Goal: Task Accomplishment & Management: Use online tool/utility

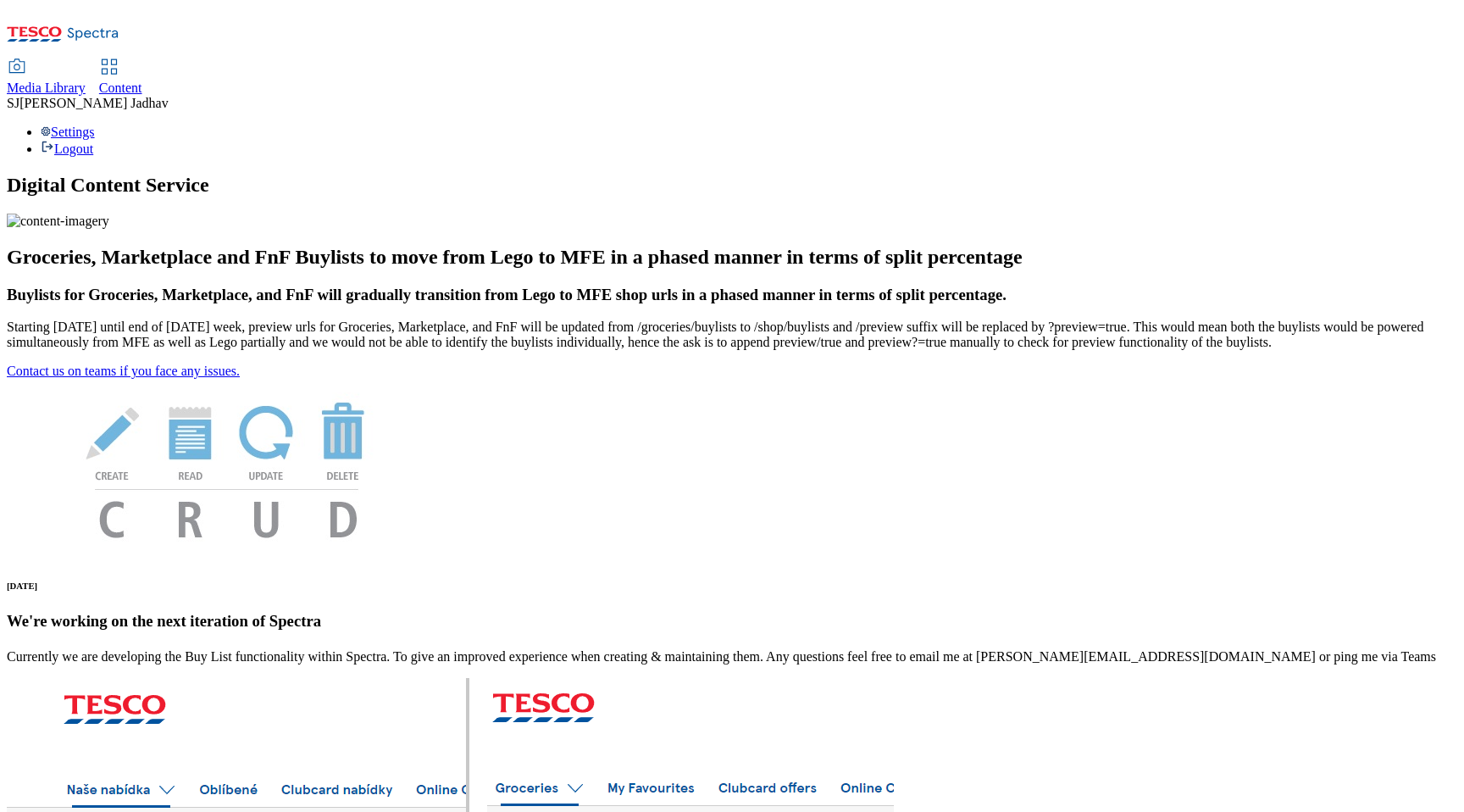
click at [143, 81] on span "Content" at bounding box center [120, 87] width 43 height 14
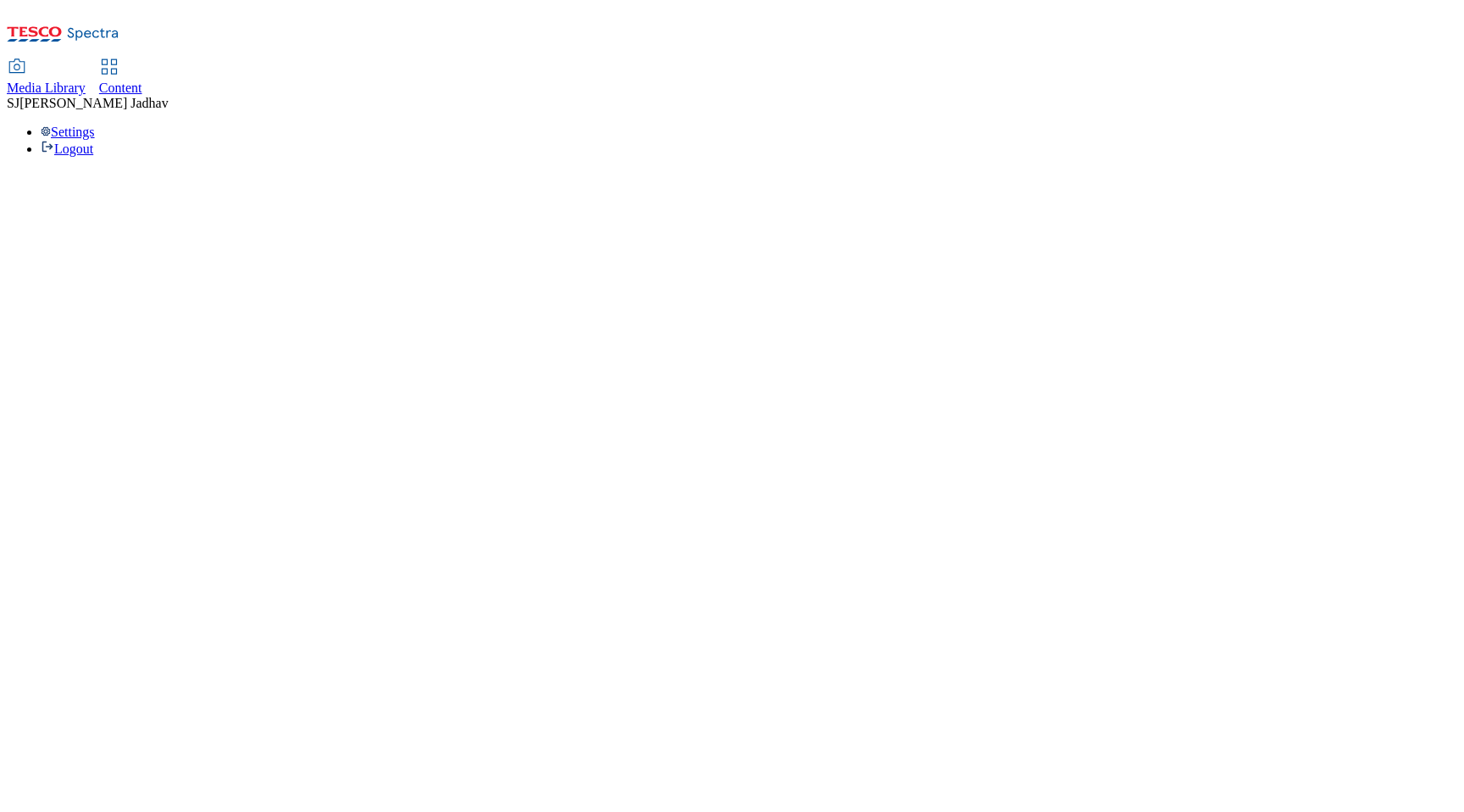
select select "ghs-uk"
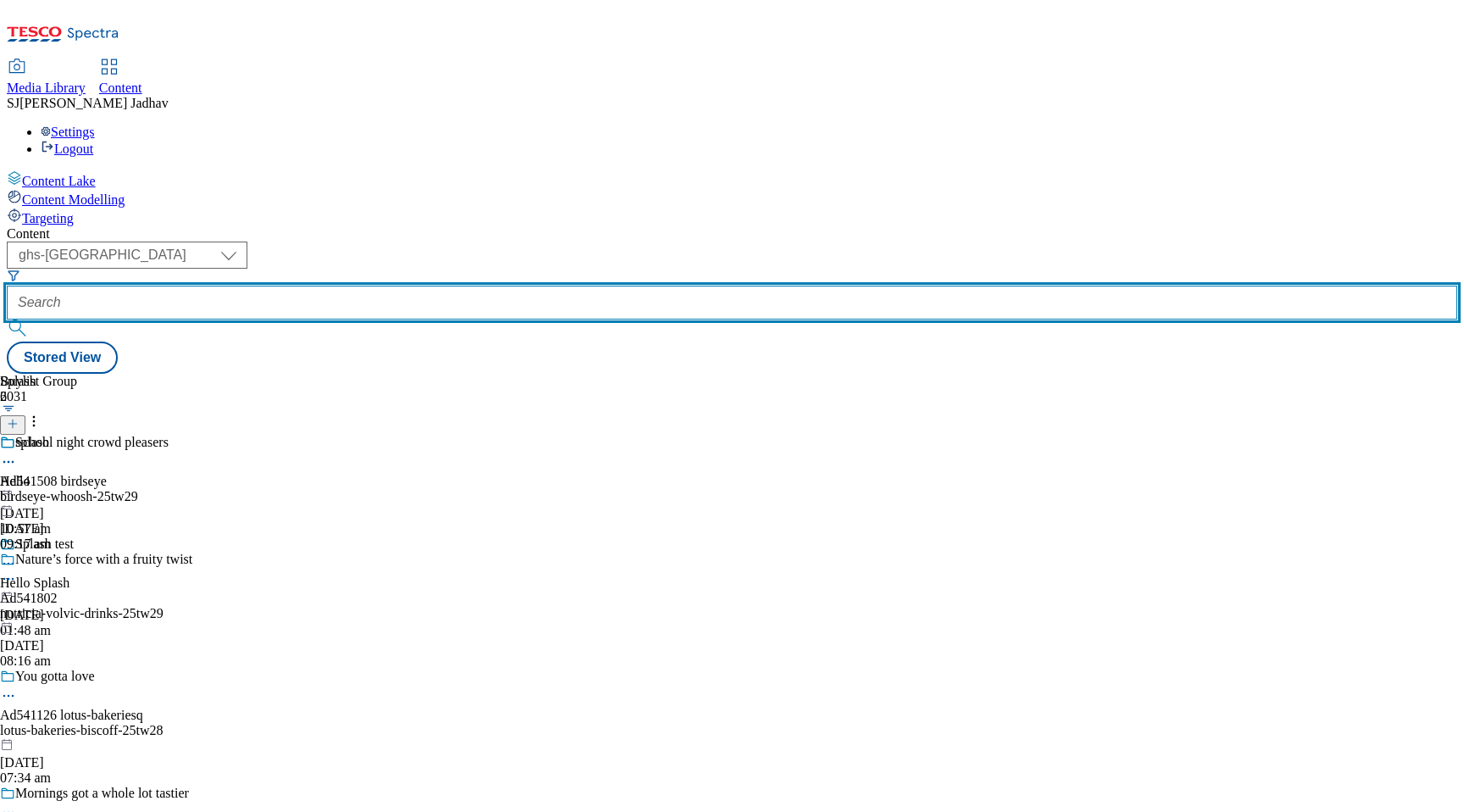
click at [447, 286] on input "text" at bounding box center [732, 303] width 1451 height 34
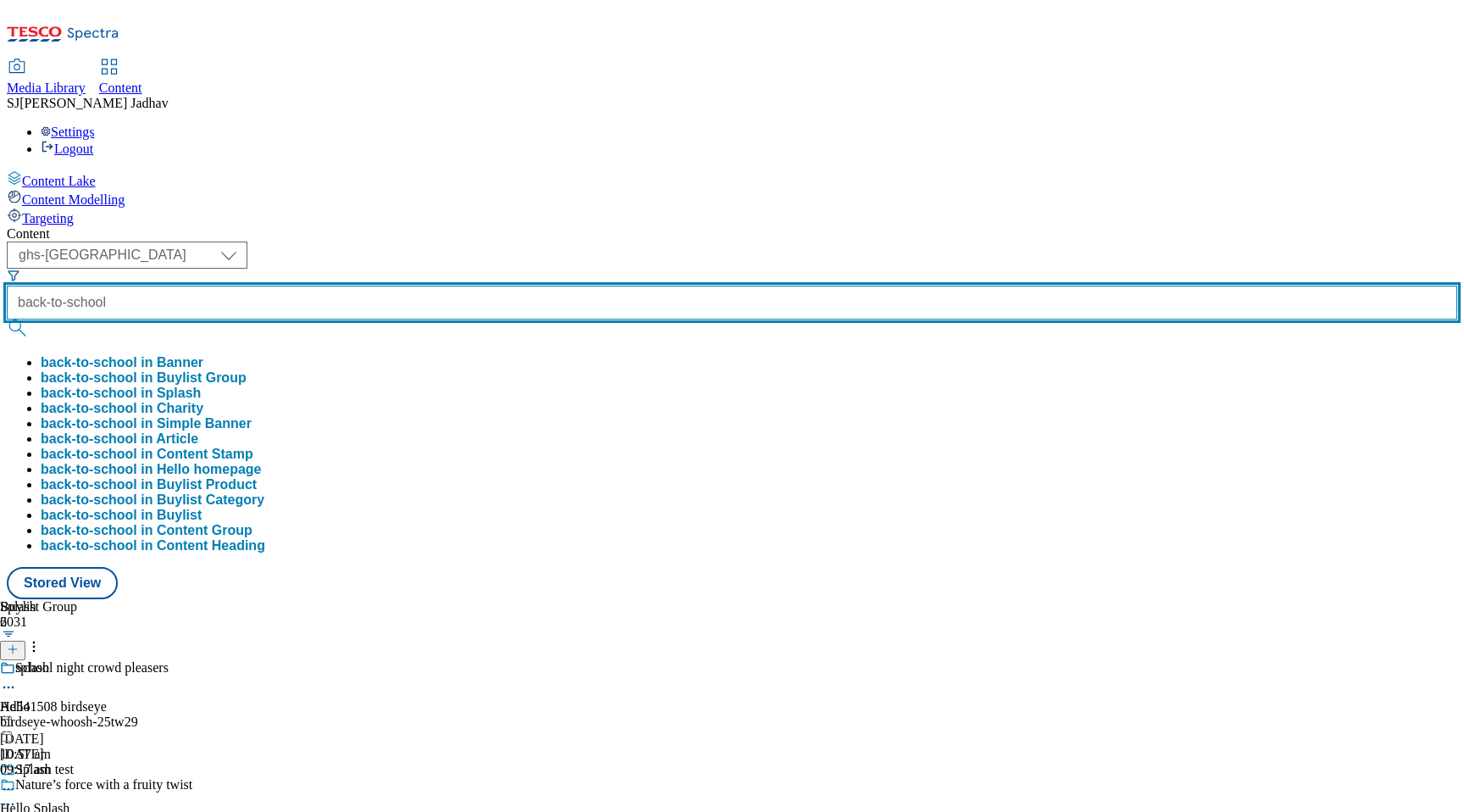
click at [7, 319] on button "submit" at bounding box center [18, 328] width 24 height 17
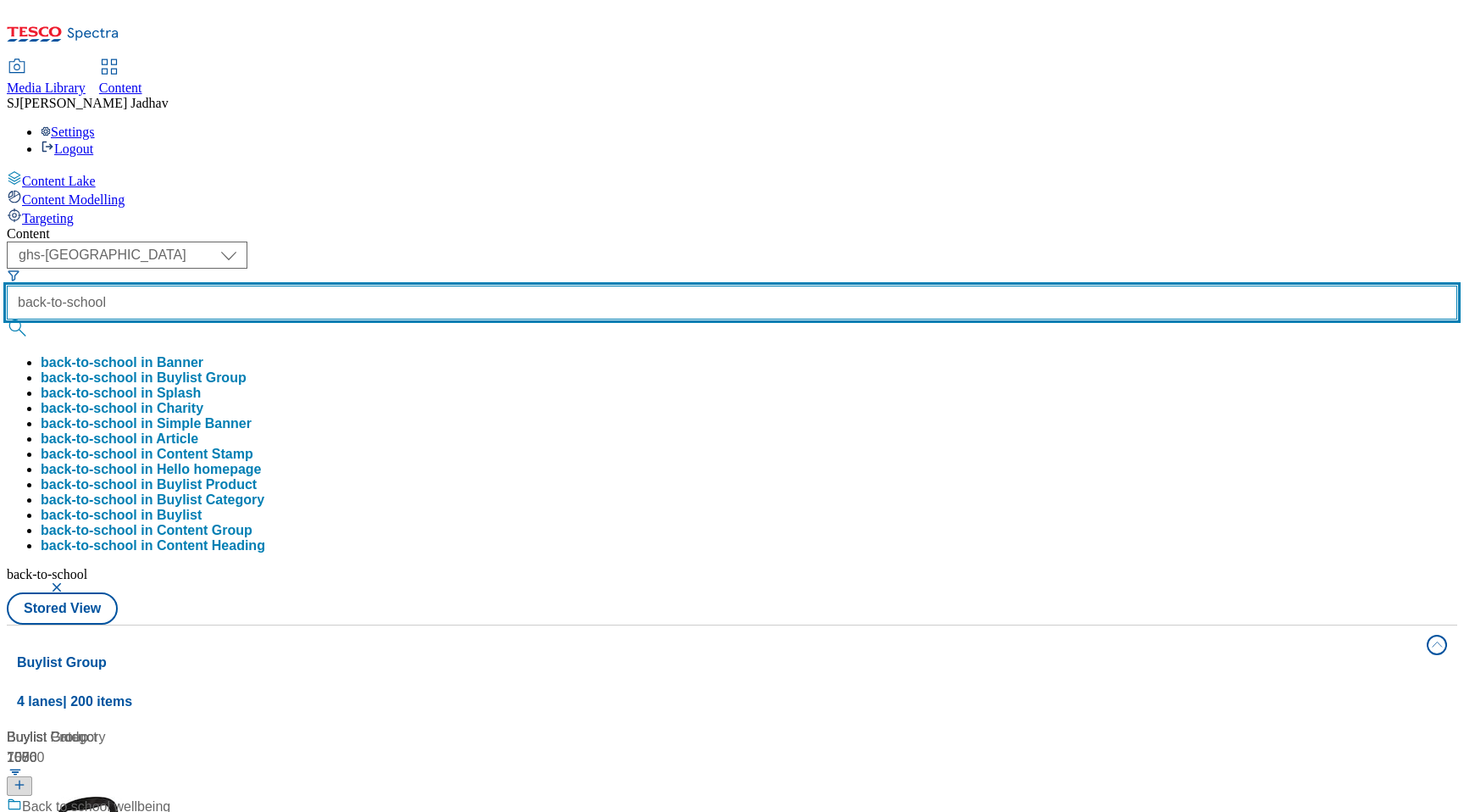
scroll to position [234, 0]
click at [396, 286] on input "back-to-school" at bounding box center [732, 303] width 1451 height 34
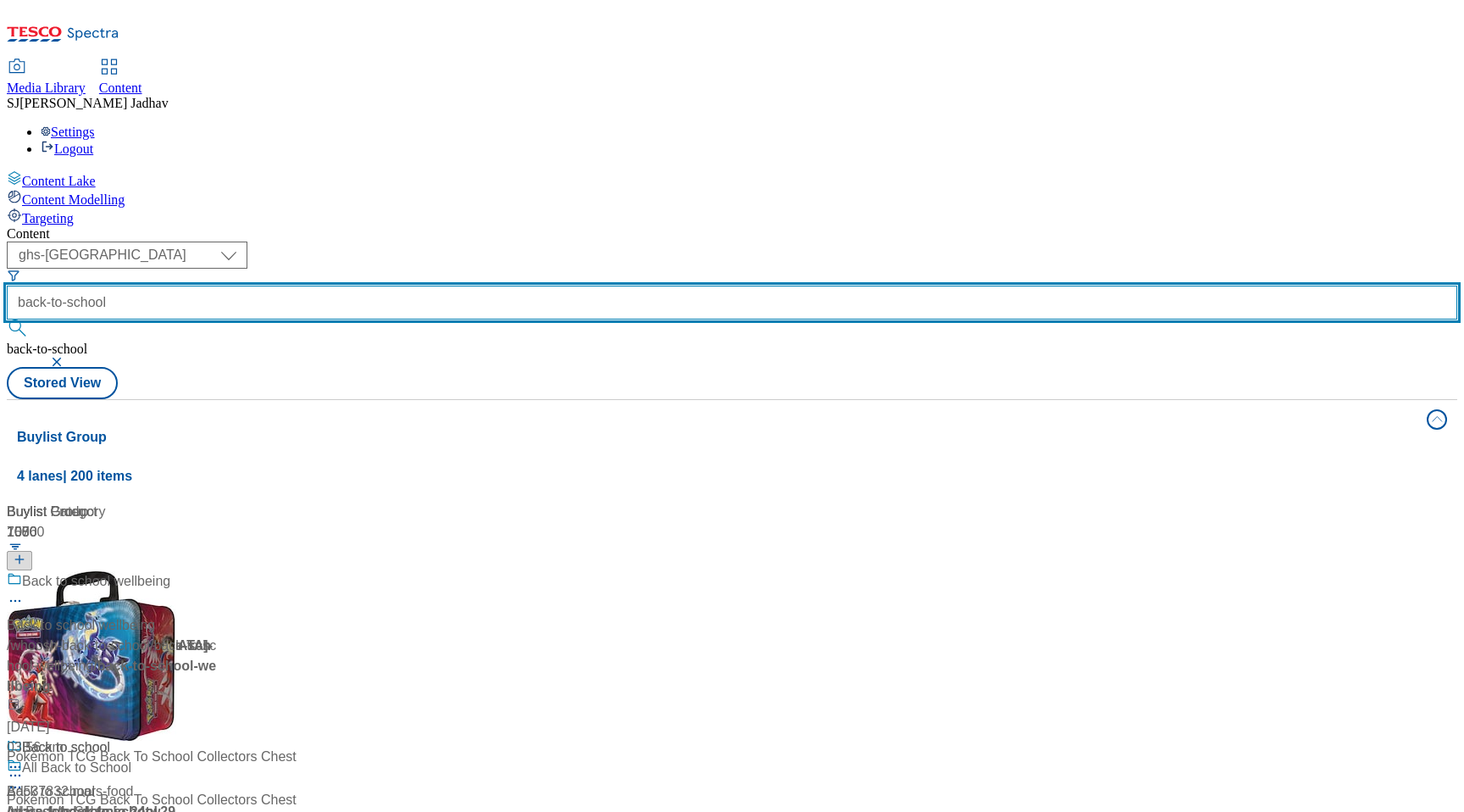
click at [396, 286] on input "back-to-school" at bounding box center [732, 303] width 1451 height 34
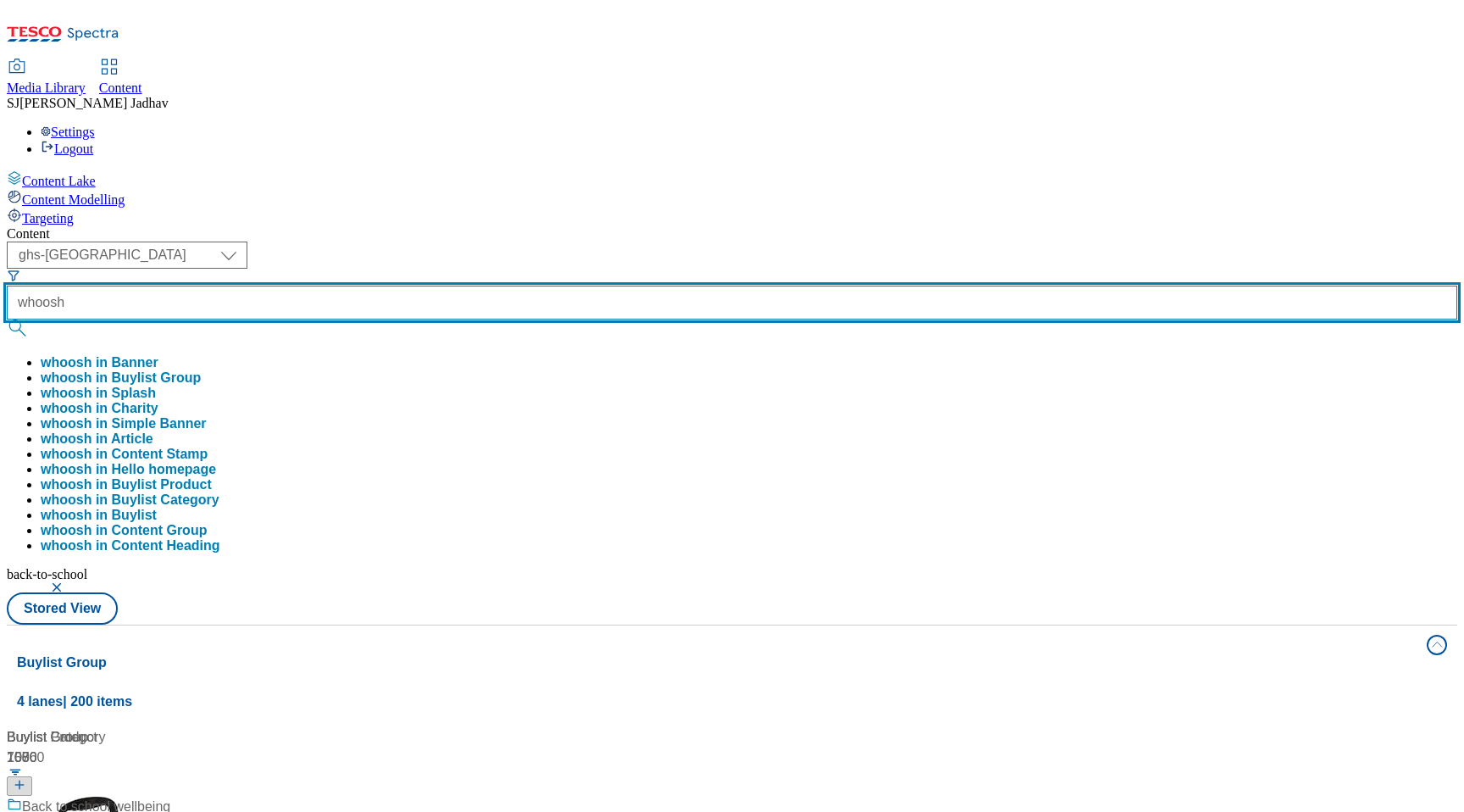
type input "whoosh"
click at [7, 319] on button "submit" at bounding box center [18, 328] width 24 height 17
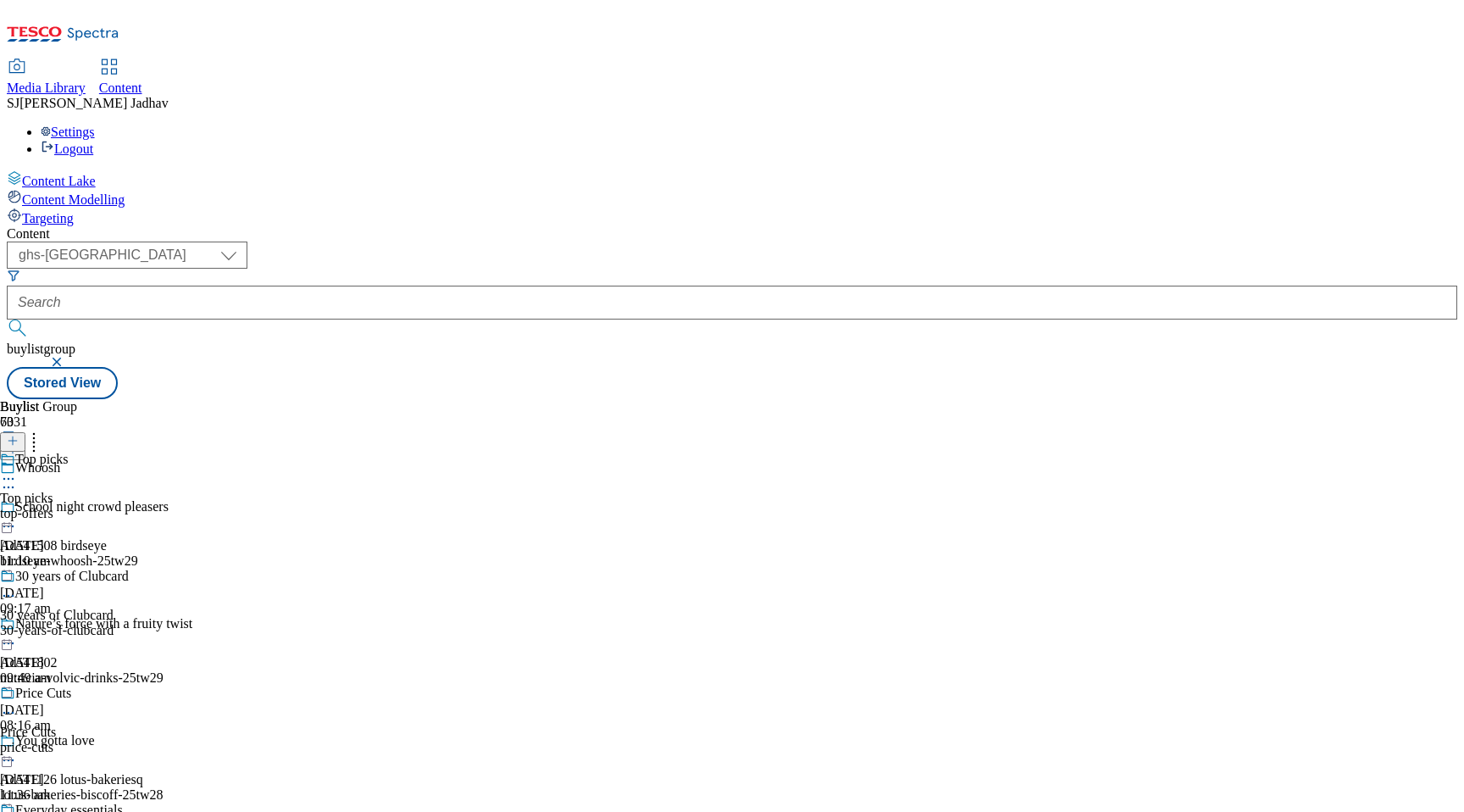
scroll to position [675, 0]
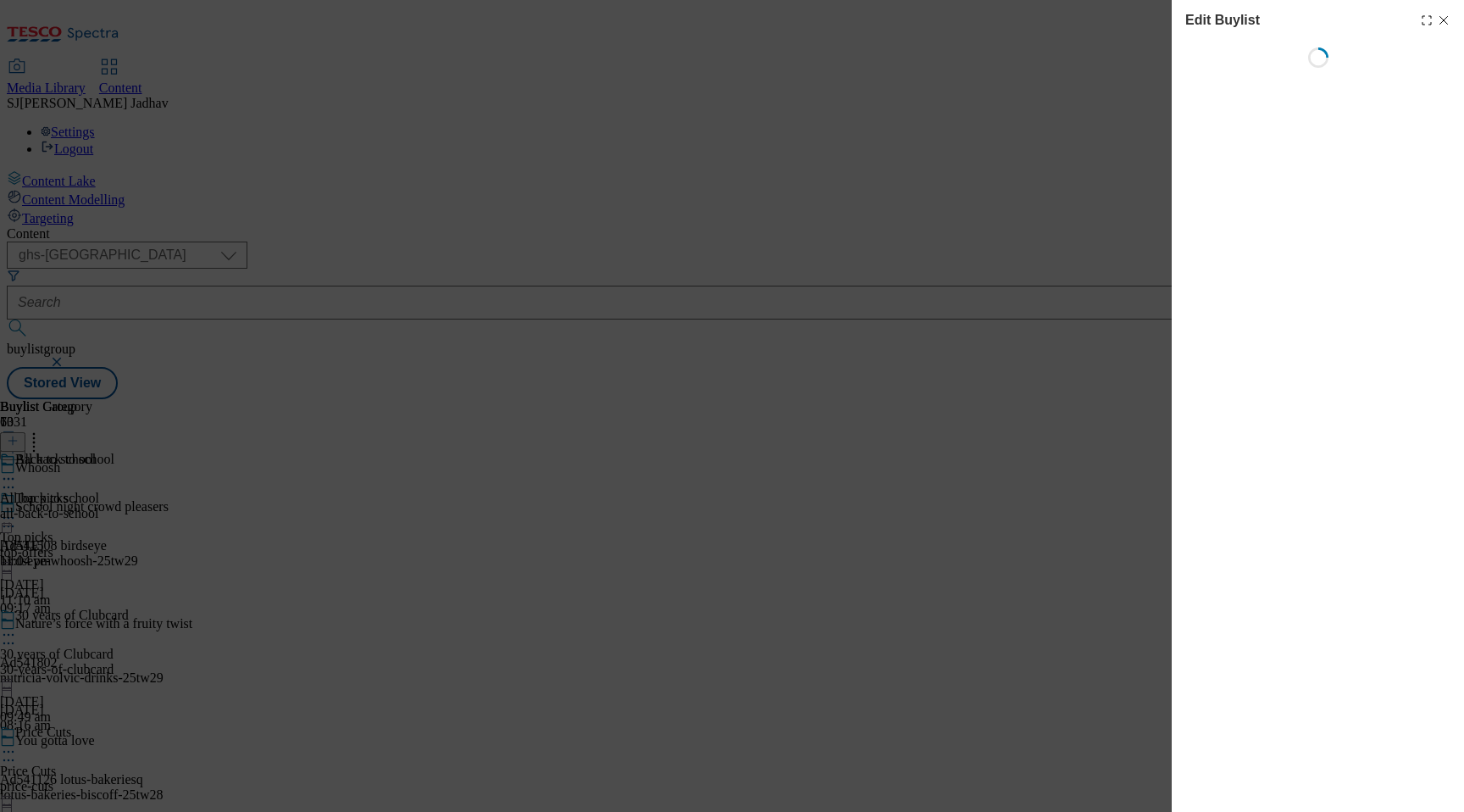
select select "evergreen"
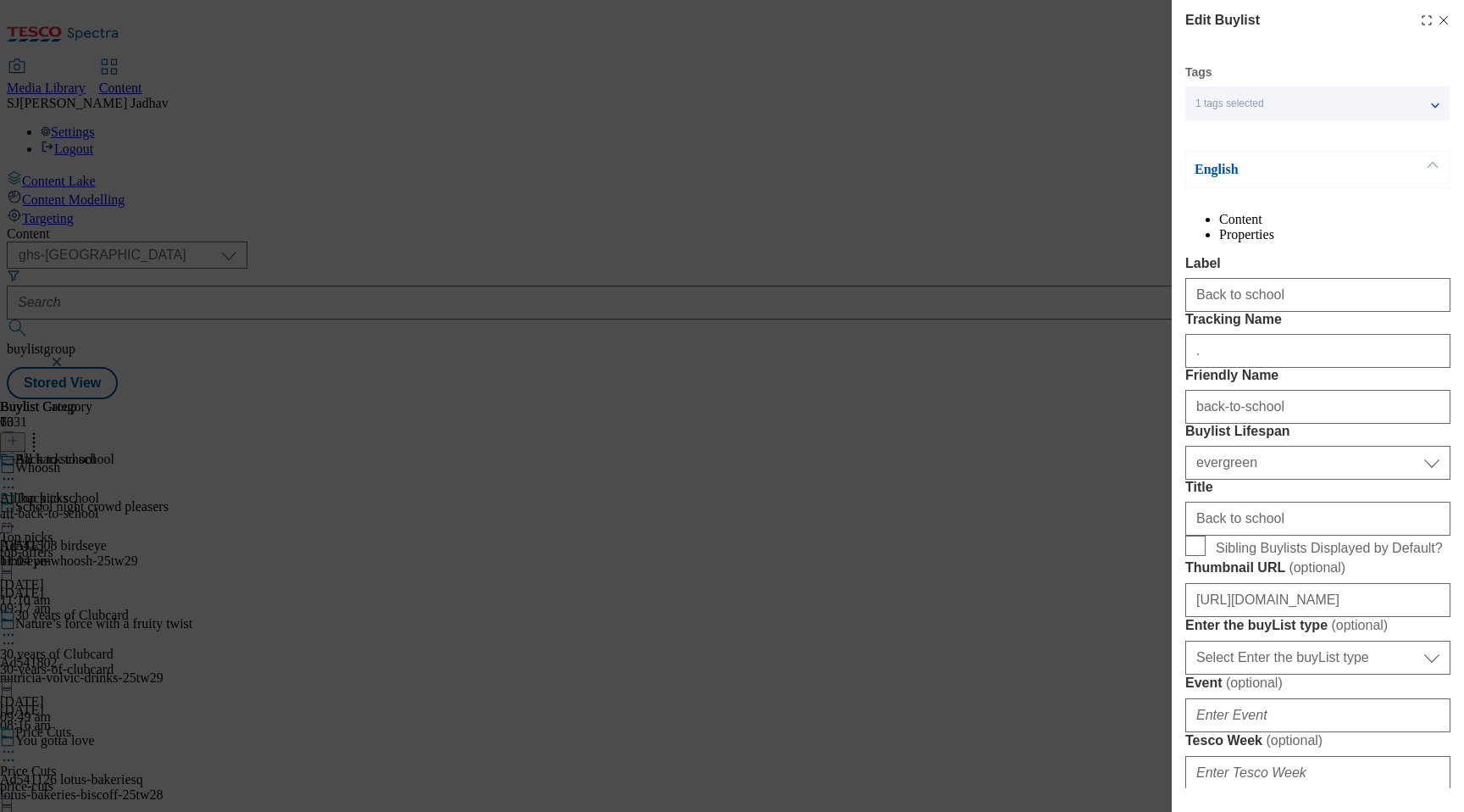
select select "Banner"
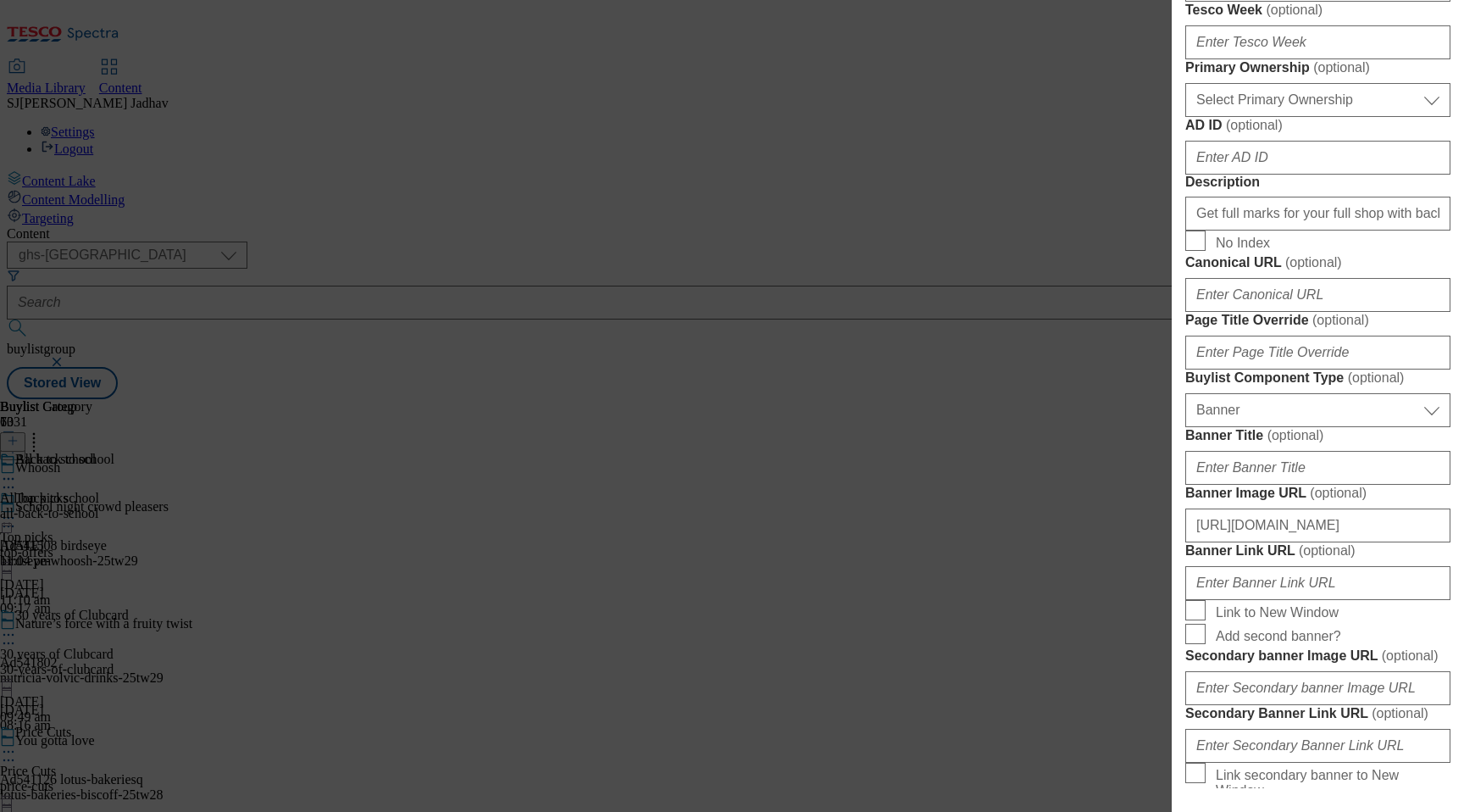
scroll to position [724, 0]
